Goal: Information Seeking & Learning: Check status

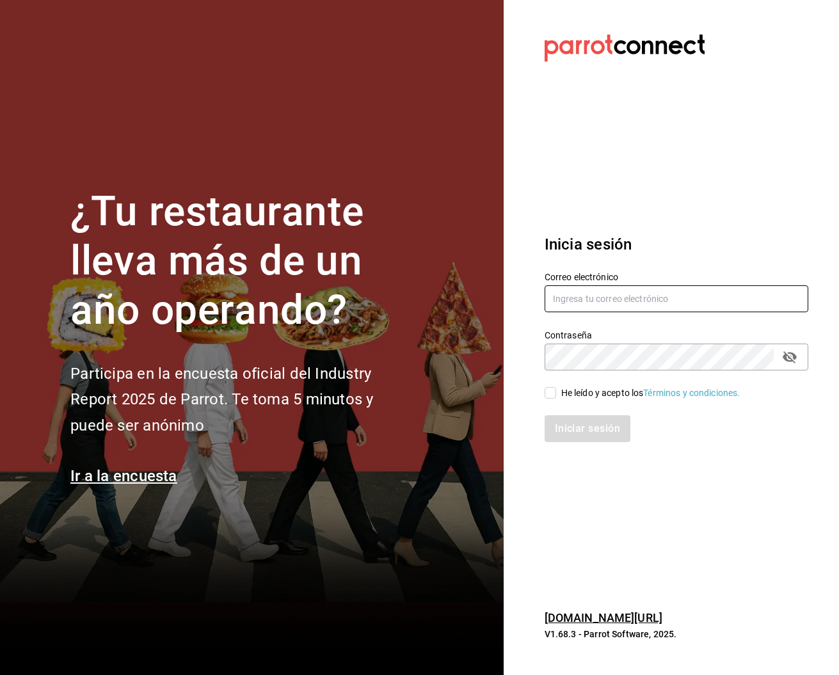
type input "[PERSON_NAME][EMAIL_ADDRESS][PERSON_NAME][DOMAIN_NAME]"
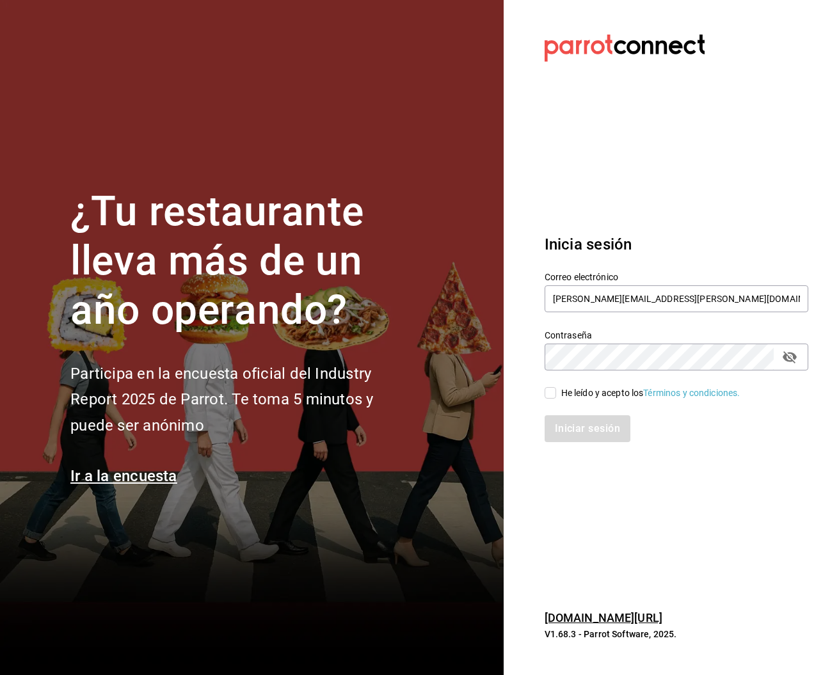
click at [548, 391] on input "He leído y acepto los Términos y condiciones." at bounding box center [551, 393] width 12 height 12
checkbox input "true"
click at [607, 434] on button "Iniciar sesión" at bounding box center [588, 428] width 87 height 27
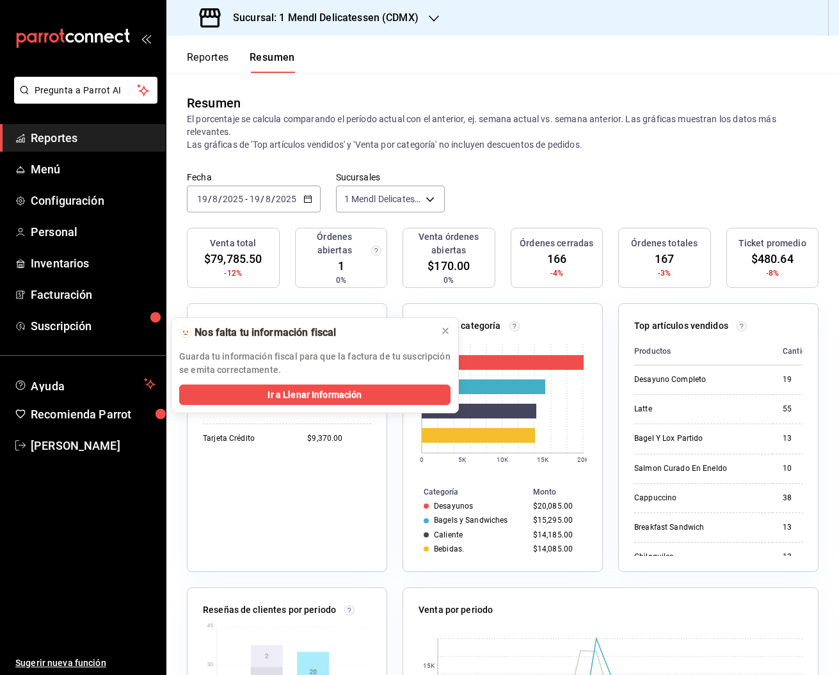
click at [198, 60] on button "Reportes" at bounding box center [208, 62] width 42 height 22
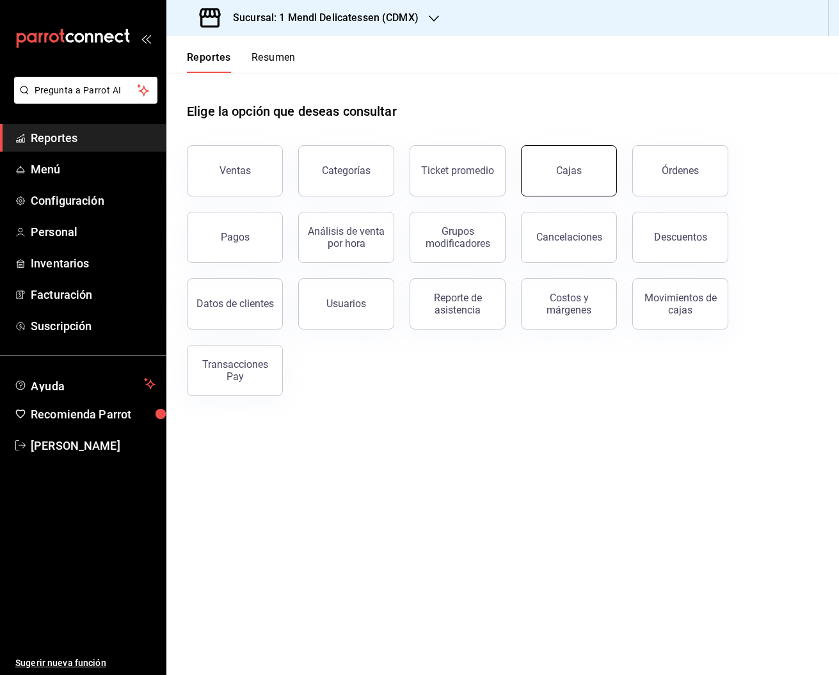
click at [590, 170] on button "Cajas" at bounding box center [569, 170] width 96 height 51
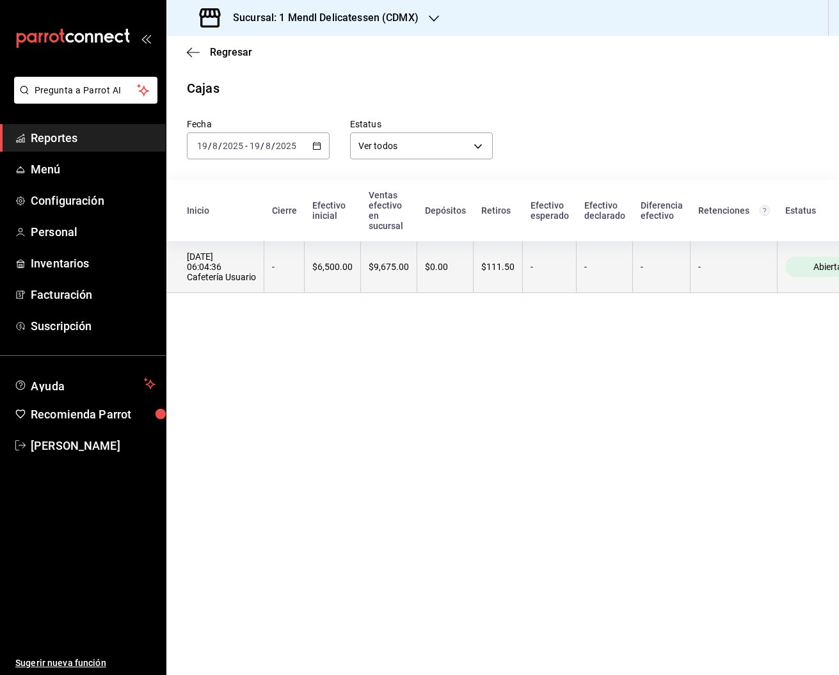
click at [503, 264] on div "$111.50" at bounding box center [497, 267] width 33 height 10
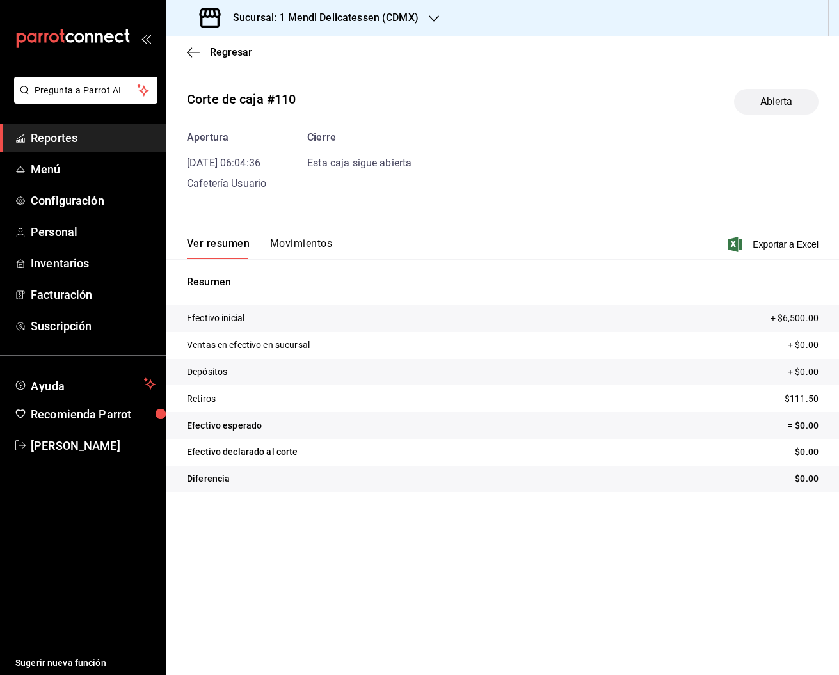
click at [298, 245] on button "Movimientos" at bounding box center [301, 249] width 62 height 22
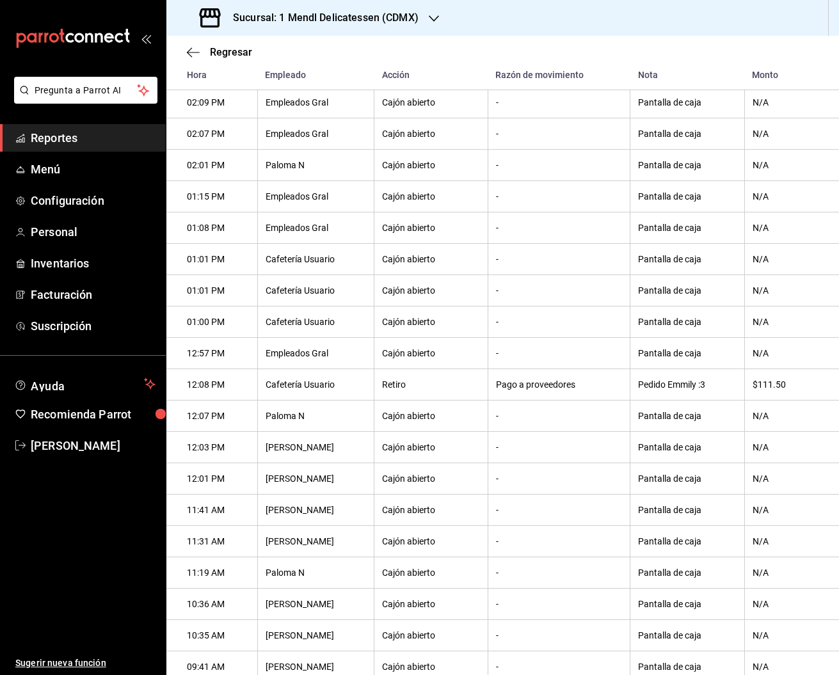
scroll to position [1200, 0]
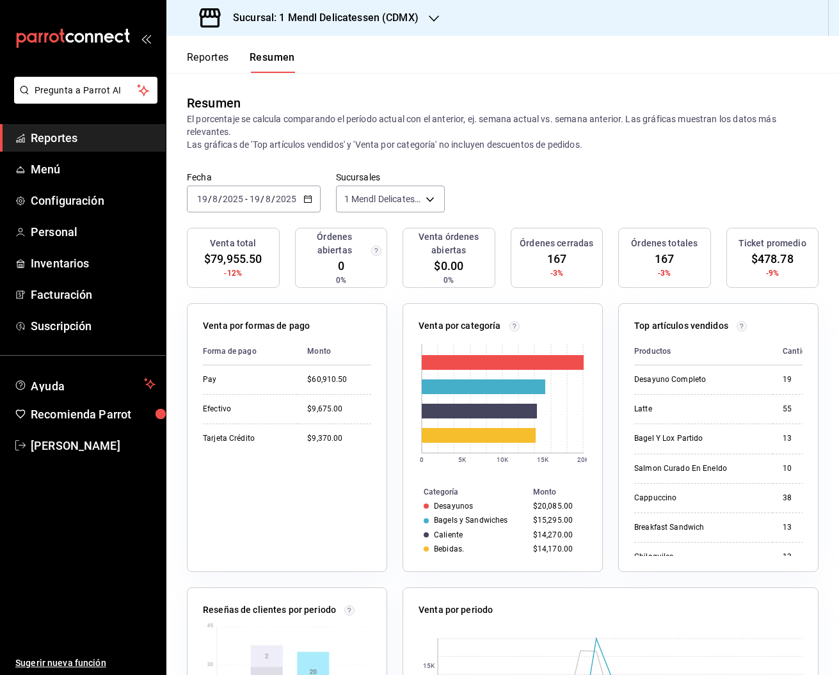
click at [209, 60] on button "Reportes" at bounding box center [208, 62] width 42 height 22
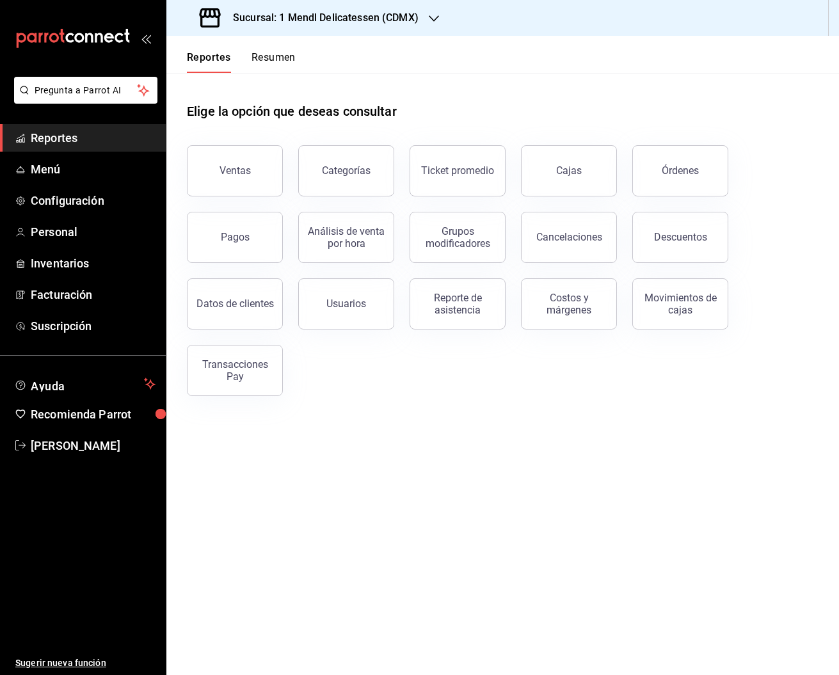
click at [254, 237] on button "Pagos" at bounding box center [235, 237] width 96 height 51
